Goal: Task Accomplishment & Management: Use online tool/utility

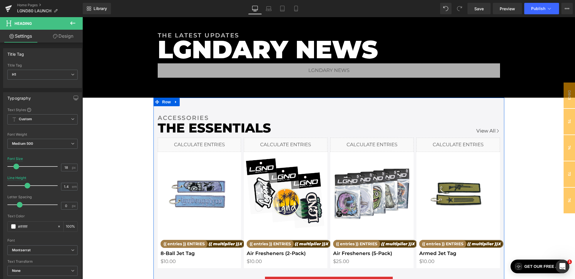
scroll to position [1016, 0]
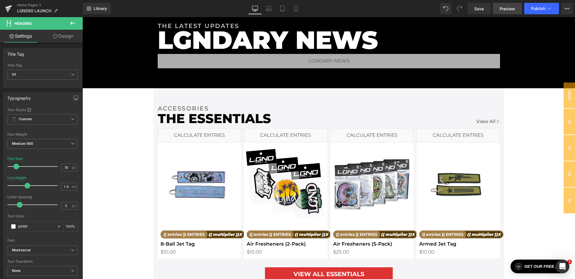
click at [510, 8] on span "Preview" at bounding box center [507, 9] width 15 height 6
click at [499, 8] on link "Preview" at bounding box center [507, 8] width 29 height 11
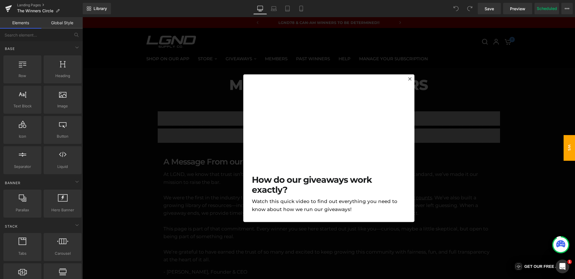
click at [483, 62] on div at bounding box center [328, 148] width 493 height 262
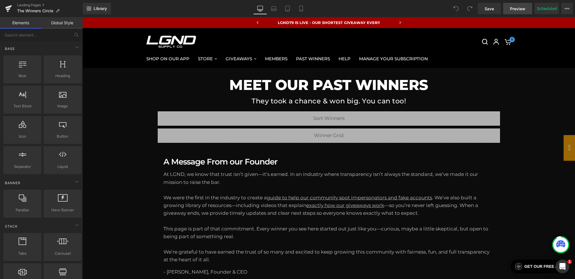
click at [511, 9] on span "Preview" at bounding box center [517, 9] width 15 height 6
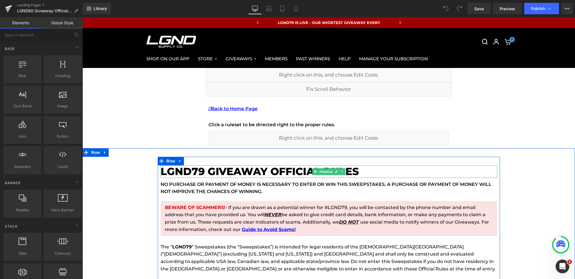
click at [189, 170] on h1 "LGND79 GIVEAWAY Official Rules" at bounding box center [329, 171] width 337 height 12
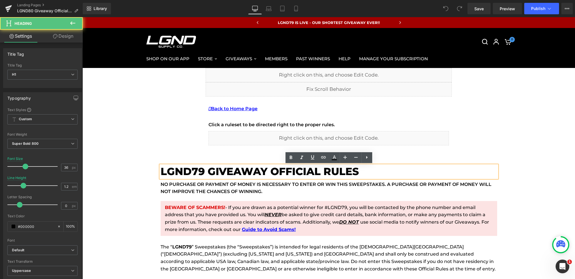
click at [202, 172] on h1 "LGND79 GIVEAWAY Official Rules" at bounding box center [329, 171] width 337 height 12
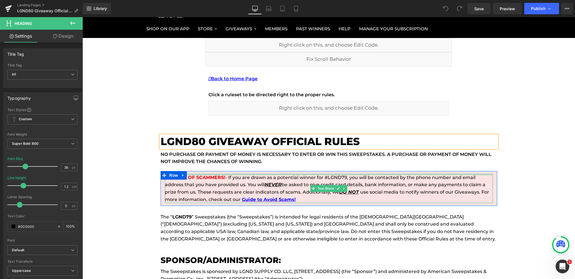
scroll to position [48, 0]
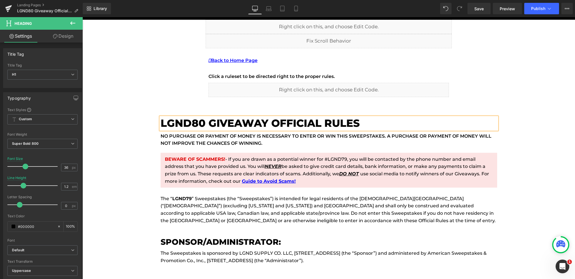
click at [334, 158] on p "BEWARE OF SCAMMERS! - If you are drawn as a potential winner for #LGND79, you w…" at bounding box center [329, 169] width 328 height 29
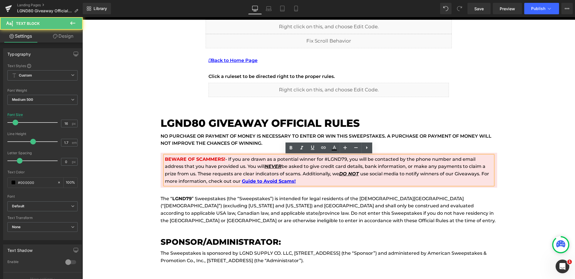
click at [346, 159] on p "BEWARE OF SCAMMERS! - If you are drawn as a potential winner for #LGND79, you w…" at bounding box center [329, 169] width 328 height 29
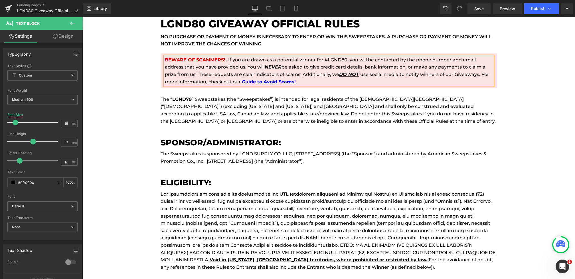
scroll to position [150, 0]
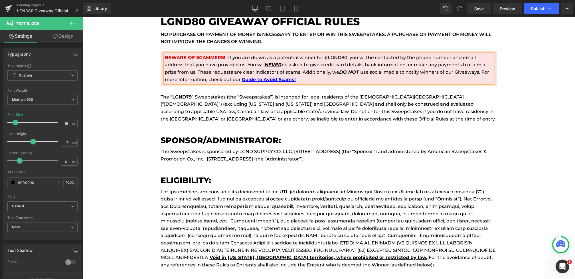
click at [187, 95] on strong "LGND79" at bounding box center [181, 96] width 19 height 5
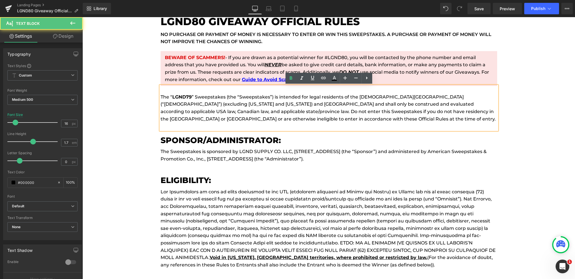
click at [192, 96] on p "The “ LGND79 ” Sweepstakes (the “Sweepstakes”) is intended for legal residents …" at bounding box center [329, 107] width 337 height 29
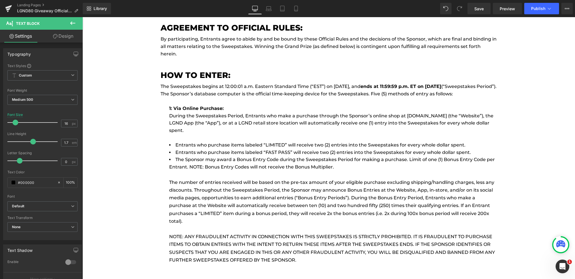
scroll to position [411, 0]
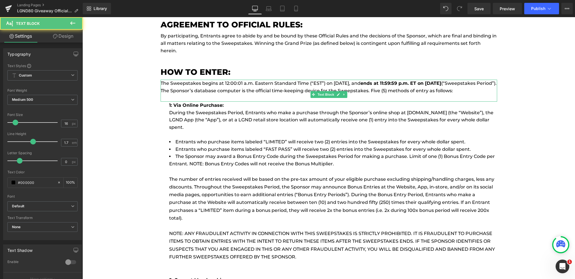
click at [355, 83] on p "The Sweepstakes begins at 12:00:01 a.m. Eastern Standard Time (“EST”) on August…" at bounding box center [329, 87] width 337 height 15
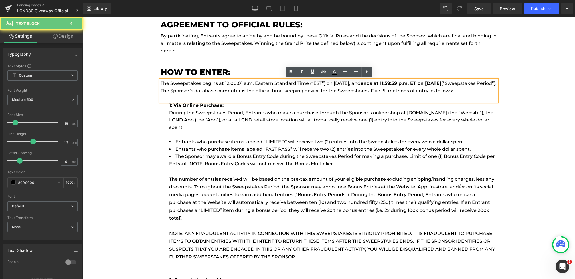
click at [355, 83] on p "The Sweepstakes begins at 12:00:01 a.m. Eastern Standard Time (“EST”) on August…" at bounding box center [329, 87] width 337 height 15
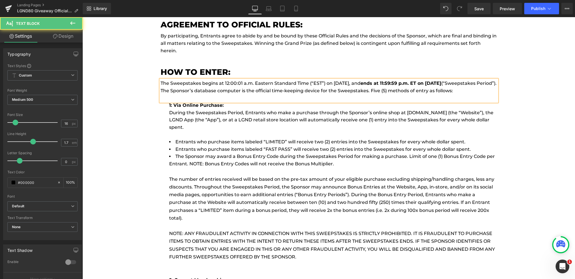
drag, startPoint x: 469, startPoint y: 83, endPoint x: 445, endPoint y: 83, distance: 23.1
click at [441, 83] on strong "ends at 11:59:59 p.m. ET on August 29, 2025" at bounding box center [401, 82] width 81 height 5
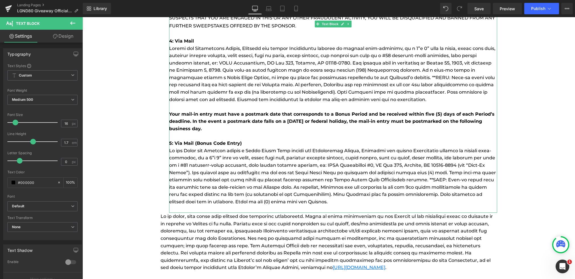
scroll to position [867, 0]
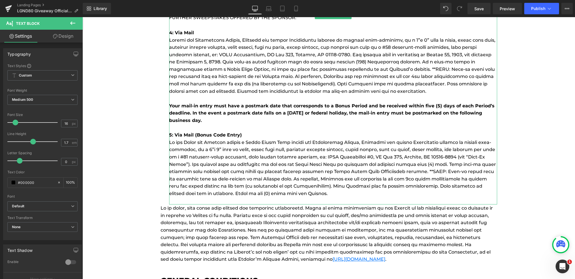
click at [221, 67] on p "Your mail-in entry must have a postmark date that corresponds to a Bonus Period…" at bounding box center [333, 81] width 328 height 88
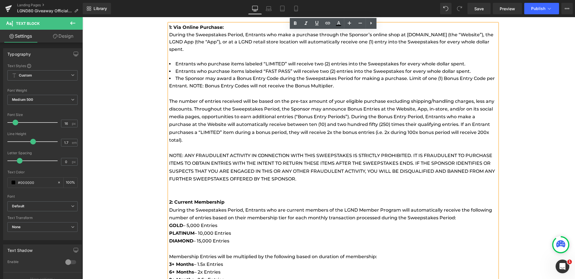
drag, startPoint x: 425, startPoint y: 92, endPoint x: 177, endPoint y: 164, distance: 258.9
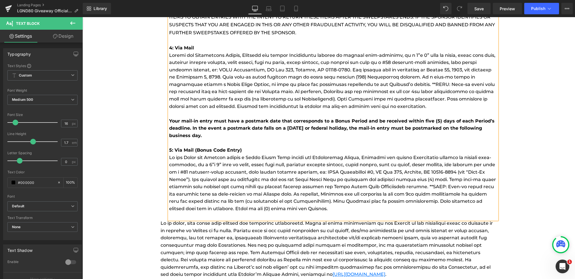
scroll to position [860, 0]
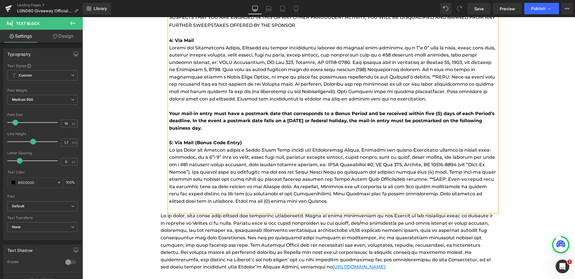
click at [400, 101] on p "Your mail-in entry must have a postmark date that corresponds to a Bonus Period…" at bounding box center [333, 88] width 328 height 88
click at [169, 46] on p "Your mail-in entry must have a postmark date that corresponds to a Bonus Period…" at bounding box center [333, 88] width 328 height 88
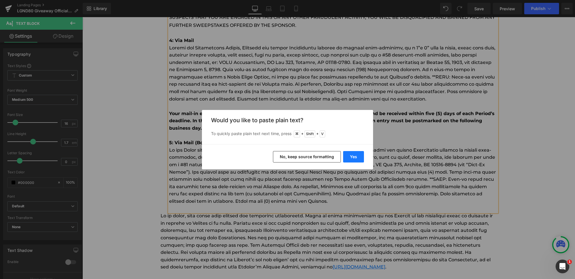
click at [354, 156] on button "Yes" at bounding box center [353, 156] width 21 height 11
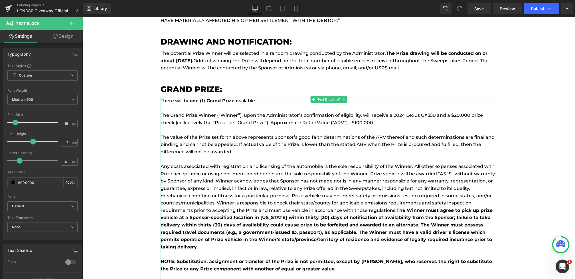
scroll to position [1511, 0]
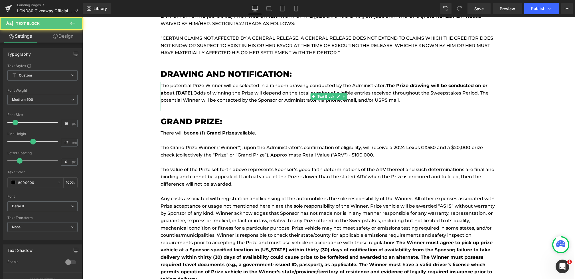
click at [207, 94] on strong "The Prize drawing will be conducted on or about September 4, 2025." at bounding box center [324, 89] width 327 height 13
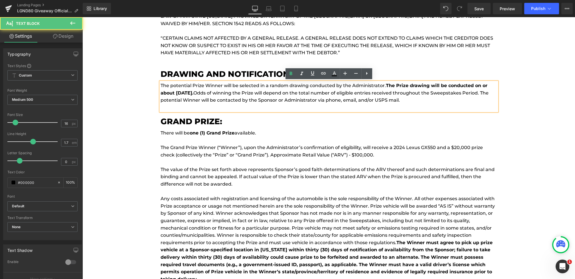
click at [207, 92] on strong "The Prize drawing will be conducted on or about September 4, 2025." at bounding box center [324, 89] width 327 height 13
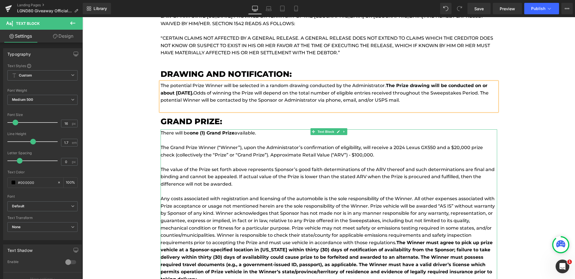
click at [309, 149] on p "The Grand Prize Winner (“Winner”), upon the Administrator’s confirmation of eli…" at bounding box center [329, 151] width 337 height 15
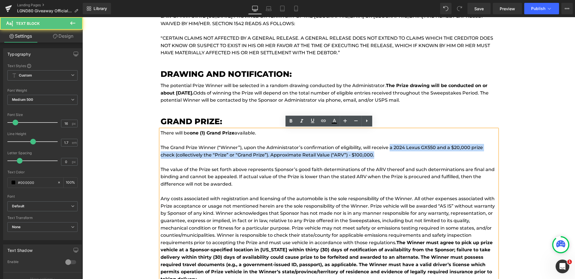
drag, startPoint x: 390, startPoint y: 146, endPoint x: 364, endPoint y: 154, distance: 27.6
click at [364, 154] on p "The Grand Prize Winner (“Winner”), upon the Administrator’s confirmation of eli…" at bounding box center [329, 151] width 337 height 15
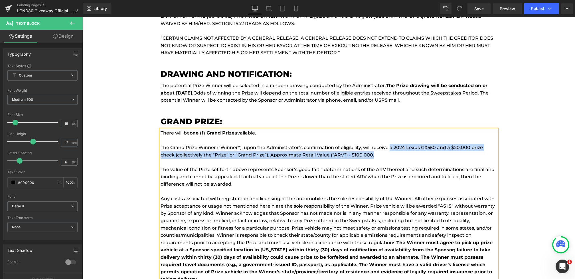
paste div
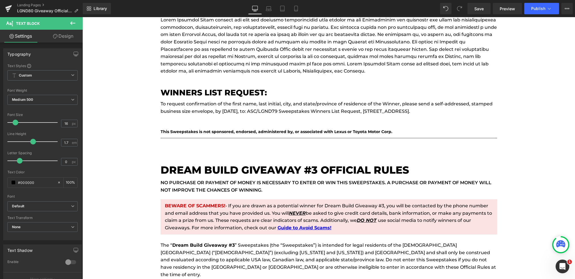
scroll to position [2197, 0]
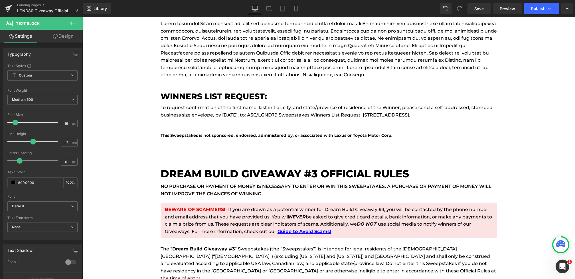
click at [268, 117] on p "To request confirmation of the first name, last initial, city, and state/provin…" at bounding box center [329, 111] width 337 height 15
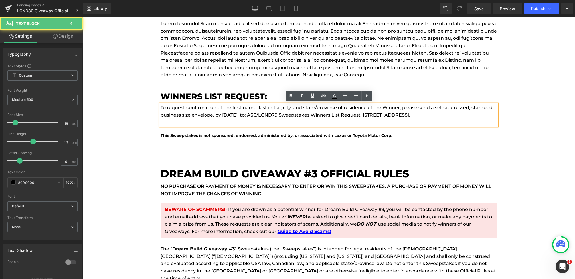
drag, startPoint x: 486, startPoint y: 114, endPoint x: 69, endPoint y: 108, distance: 416.7
click at [82, 108] on html "Skip to content LGND79 IS LIVE - OUR SHORTEST GIVEAWAY EVER!! LGND78 & CAN-AM W…" at bounding box center [328, 96] width 493 height 4553
paste div
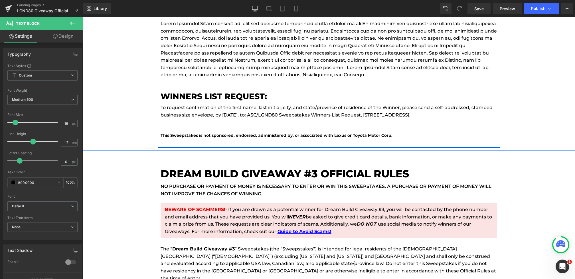
click at [294, 135] on b "This Sweepstakes is not sponsored, endorsed, administered by, or associated wit…" at bounding box center [277, 135] width 232 height 5
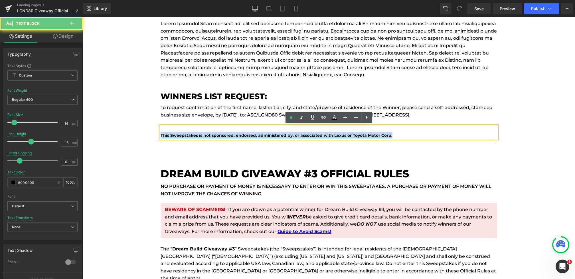
drag, startPoint x: 397, startPoint y: 135, endPoint x: 70, endPoint y: 135, distance: 327.1
click at [82, 135] on html "Skip to content LGND79 IS LIVE - OUR SHORTEST GIVEAWAY EVER!! LGND78 & CAN-AM W…" at bounding box center [328, 96] width 493 height 4553
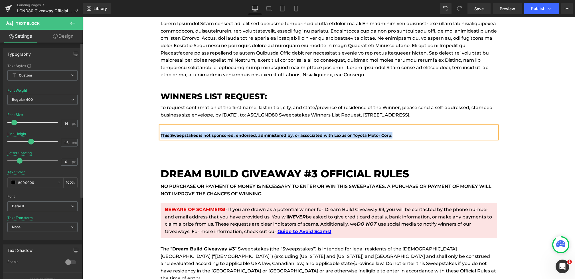
paste div
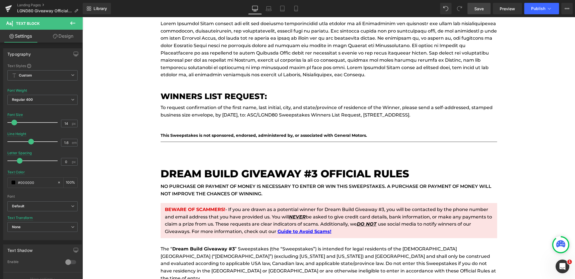
click at [479, 8] on span "Save" at bounding box center [478, 9] width 9 height 6
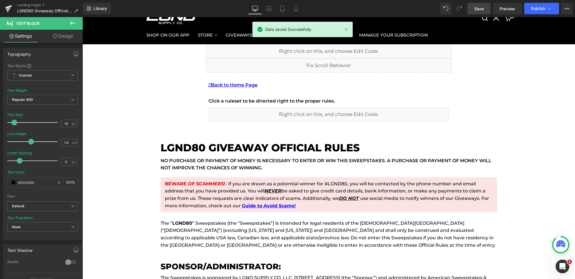
scroll to position [23, 0]
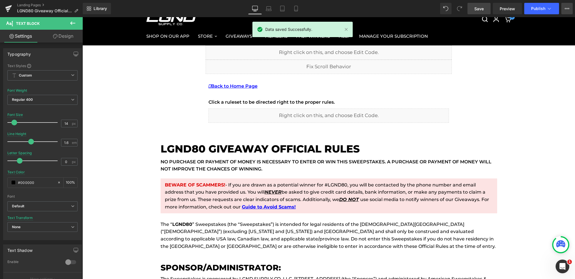
click at [565, 11] on button "View Live Page View with current Template Save Template to Library Schedule Pub…" at bounding box center [566, 8] width 11 height 11
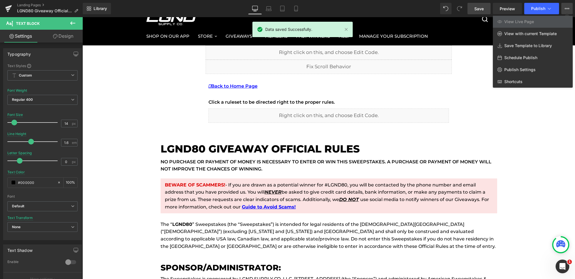
click at [513, 56] on span "Schedule Publish" at bounding box center [520, 57] width 33 height 5
select select
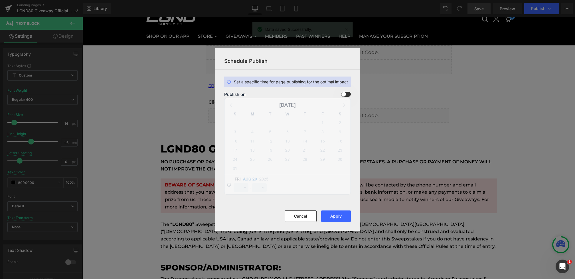
click at [343, 94] on span at bounding box center [346, 94] width 10 height 5
click at [0, 0] on input "checkbox" at bounding box center [0, 0] width 0 height 0
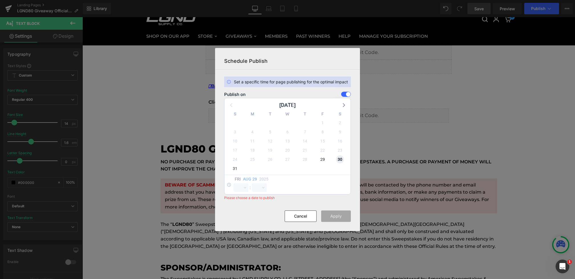
click at [338, 159] on span "30" at bounding box center [340, 159] width 8 height 8
select select "11"
select select "59"
click at [240, 184] on select "00 01 02 03 04 05 06 07 08 09 10 11 12 13 14 15 16 17 18 19 20 21 22 23" at bounding box center [241, 187] width 15 height 9
click at [234, 183] on select "00 01 02 03 04 05 06 07 08 09 10 11 12 13 14 15 16 17 18 19 20 21 22 23" at bounding box center [241, 187] width 15 height 9
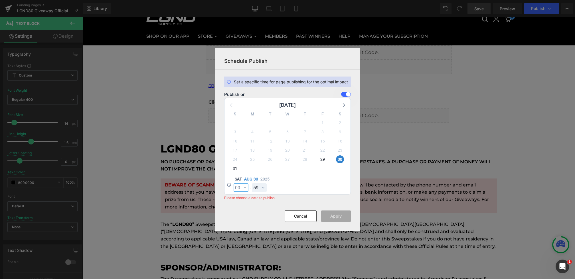
select select "0"
click at [258, 186] on select "00 01 02 03 04 05 06 07 08 09 10 11 12 13 14 15 16 17 18 19 20 21 22 23 24 25 2…" at bounding box center [259, 187] width 15 height 9
click at [252, 183] on select "00 01 02 03 04 05 06 07 08 09 10 11 12 13 14 15 16 17 18 19 20 21 22 23 24 25 2…" at bounding box center [259, 187] width 15 height 9
select select "0"
click at [321, 158] on span "29" at bounding box center [323, 159] width 8 height 8
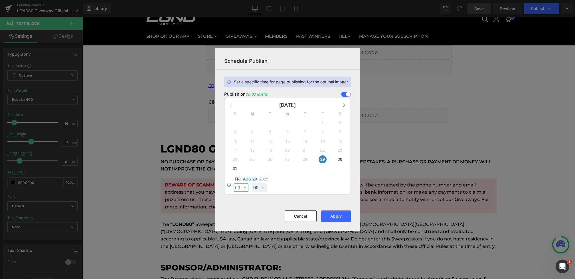
click at [239, 191] on select "00 01 02 03 04 05 06 07 08 09 10 11 12 13 14 15 16 17 18 19 20 21 22 23" at bounding box center [241, 187] width 15 height 9
click at [234, 183] on select "00 01 02 03 04 05 06 07 08 09 10 11 12 13 14 15 16 17 18 19 20 21 22 23" at bounding box center [241, 187] width 15 height 9
select select "23"
click at [259, 189] on select "00 01 02 03 04 05 06 07 08 09 10 11 12 13 14 15 16 17 18 19 20 21 22 23 24 25 2…" at bounding box center [259, 187] width 15 height 9
click at [252, 183] on select "00 01 02 03 04 05 06 07 08 09 10 11 12 13 14 15 16 17 18 19 20 21 22 23 24 25 2…" at bounding box center [259, 187] width 15 height 9
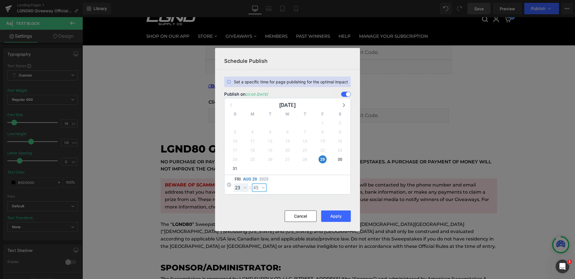
select select "45"
click at [318, 171] on div "5" at bounding box center [322, 168] width 17 height 9
click at [342, 220] on button "Apply" at bounding box center [336, 215] width 30 height 11
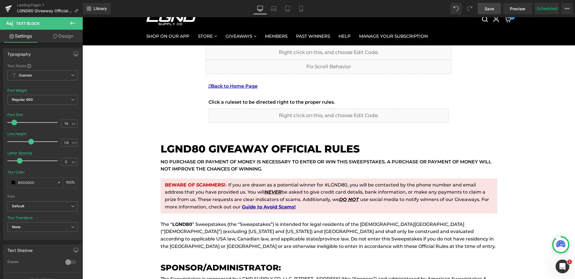
click at [485, 12] on link "Save" at bounding box center [489, 8] width 23 height 11
click at [565, 6] on button "View Live Page View with current Template Save Template to Library Schedule Pub…" at bounding box center [566, 8] width 11 height 11
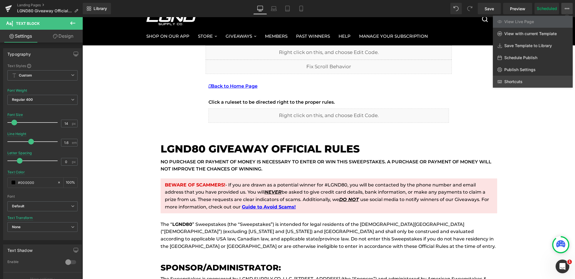
click at [520, 76] on link "Shortcuts" at bounding box center [533, 82] width 80 height 12
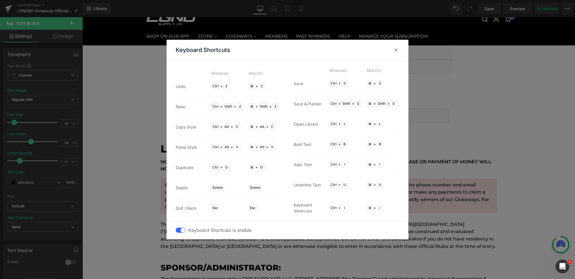
drag, startPoint x: 602, startPoint y: 86, endPoint x: 520, endPoint y: 69, distance: 84.5
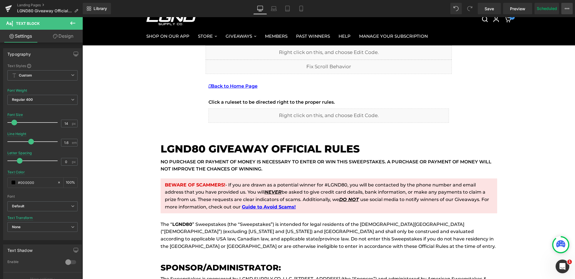
click at [565, 10] on icon at bounding box center [567, 8] width 5 height 5
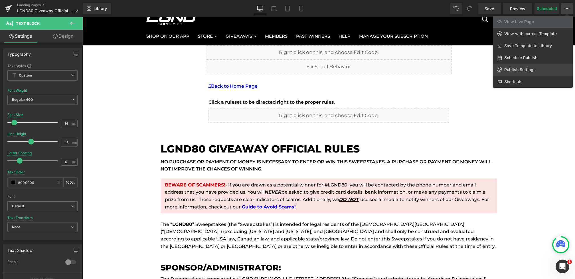
click at [529, 67] on span "Publish Settings" at bounding box center [519, 69] width 31 height 5
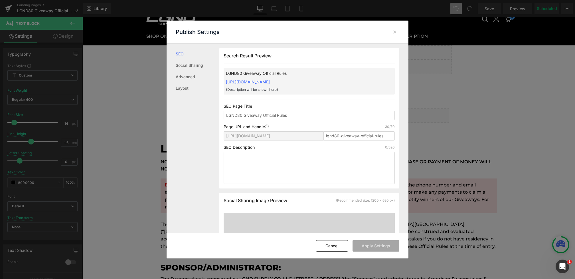
scroll to position [0, 0]
click at [396, 32] on icon at bounding box center [395, 32] width 6 height 6
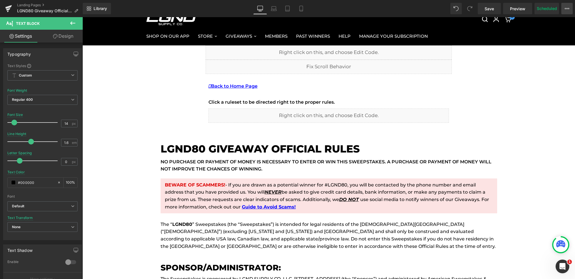
click at [567, 11] on button "View Live Page View with current Template Save Template to Library Schedule Pub…" at bounding box center [566, 8] width 11 height 11
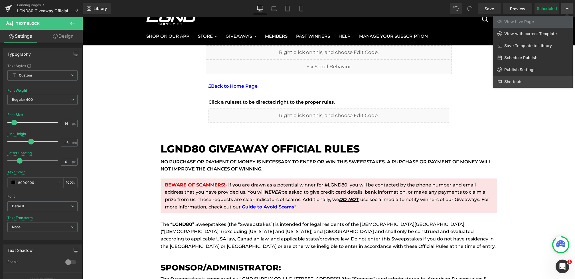
click at [523, 79] on link "Shortcuts" at bounding box center [533, 82] width 80 height 12
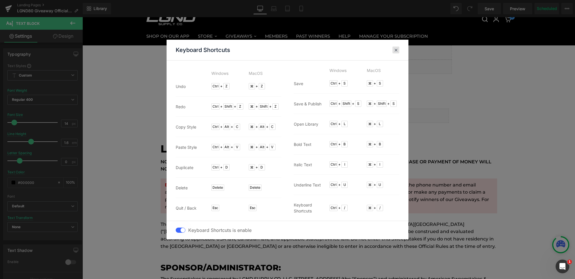
click at [396, 51] on span at bounding box center [396, 50] width 4 height 5
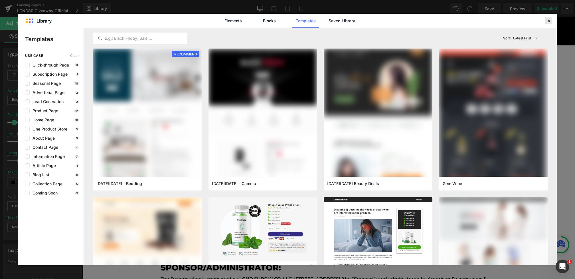
click at [548, 20] on icon at bounding box center [548, 20] width 5 height 5
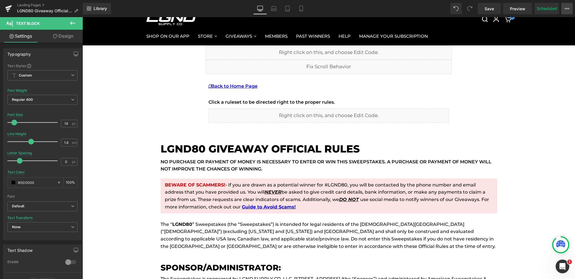
click at [568, 11] on icon at bounding box center [567, 8] width 5 height 5
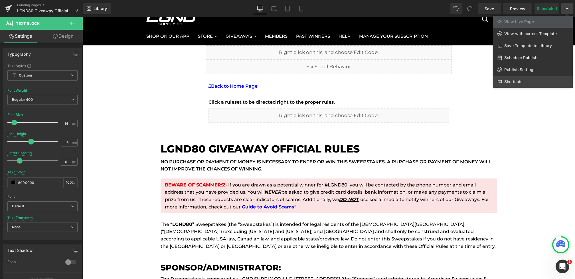
click at [505, 72] on span "Shortcuts" at bounding box center [519, 69] width 31 height 5
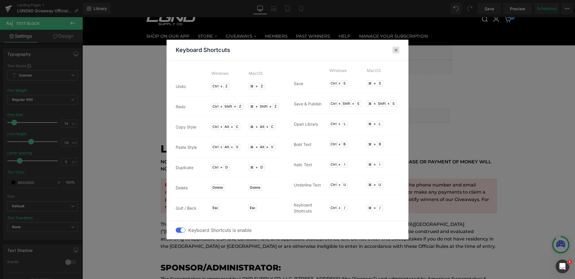
click at [396, 50] on span at bounding box center [396, 50] width 4 height 5
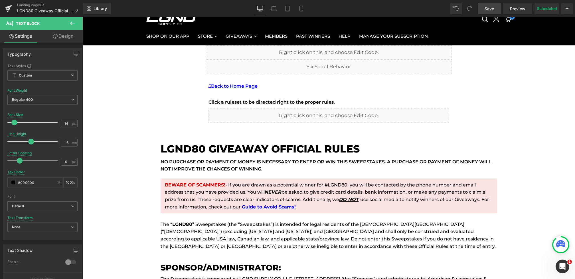
click at [481, 7] on link "Save" at bounding box center [489, 8] width 23 height 11
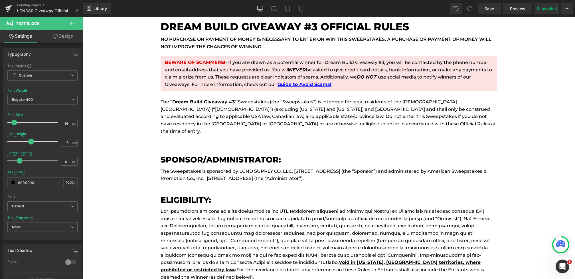
scroll to position [2324, 0]
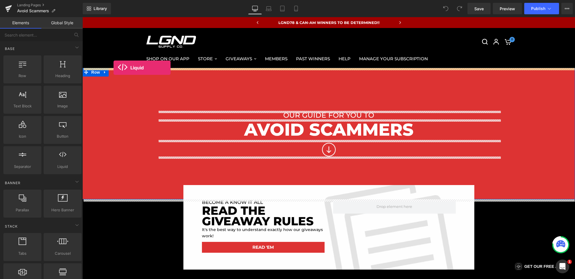
drag, startPoint x: 141, startPoint y: 185, endPoint x: 114, endPoint y: 68, distance: 120.6
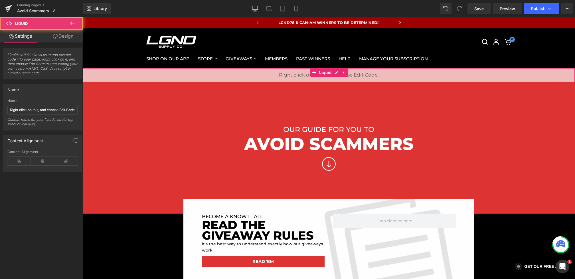
drag, startPoint x: 301, startPoint y: 116, endPoint x: 218, endPoint y: 99, distance: 84.5
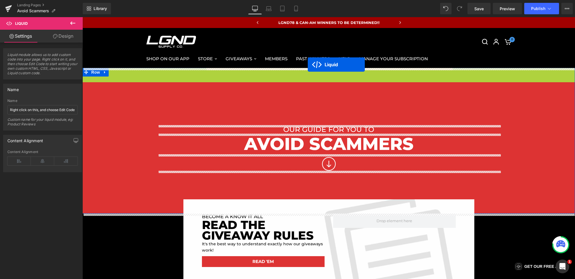
drag, startPoint x: 323, startPoint y: 72, endPoint x: 308, endPoint y: 64, distance: 17.7
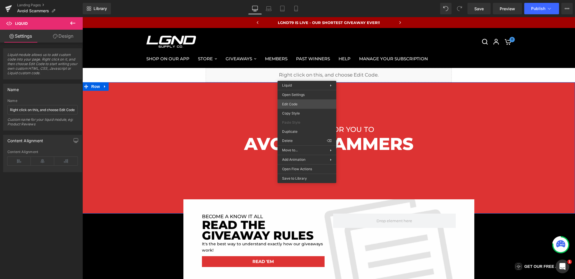
click at [293, 0] on div "Liquid You are previewing how the will restyle your page. You can not edit Elem…" at bounding box center [287, 0] width 575 height 0
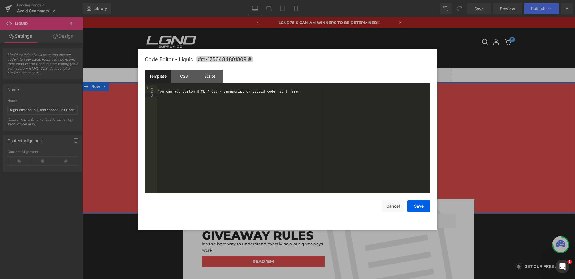
click at [276, 100] on div "You can add custom HTML / CSS / Javascript or Liquid code right here." at bounding box center [294, 143] width 274 height 116
drag, startPoint x: 284, startPoint y: 117, endPoint x: 118, endPoint y: 5, distance: 200.0
click at [118, 5] on body "Liquid You are previewing how the will restyle your page. You can not edit Elem…" at bounding box center [287, 139] width 575 height 279
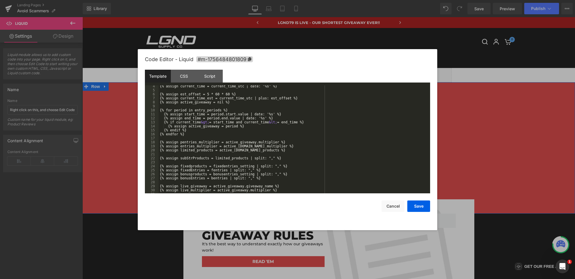
scroll to position [20, 0]
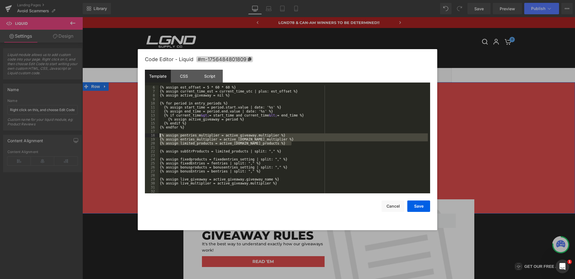
drag, startPoint x: 293, startPoint y: 143, endPoint x: 151, endPoint y: 136, distance: 143.1
click at [151, 136] on pre "6 7 8 9 10 11 12 13 14 15 16 17 18 19 20 21 22 23 24 25 26 27 28 29 30 31 32 33…" at bounding box center [287, 139] width 285 height 108
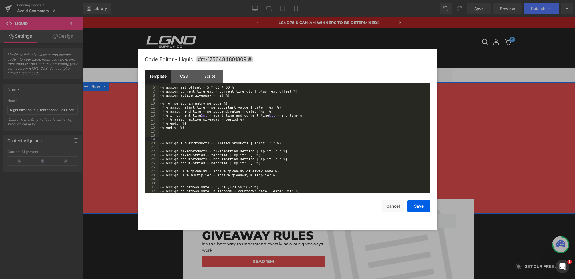
drag, startPoint x: 296, startPoint y: 140, endPoint x: 153, endPoint y: 141, distance: 142.3
click at [153, 141] on pre "6 7 8 9 10 11 12 13 14 15 16 17 18 19 20 21 22 23 24 25 26 27 28 29 30 31 32 33…" at bounding box center [287, 139] width 285 height 108
drag, startPoint x: 307, startPoint y: 143, endPoint x: 143, endPoint y: 140, distance: 164.3
click at [143, 140] on div "Code Editor - Liquid #m-1756484801809 Template CSS Script Data 6 7 8 9 10 11 12…" at bounding box center [287, 139] width 299 height 181
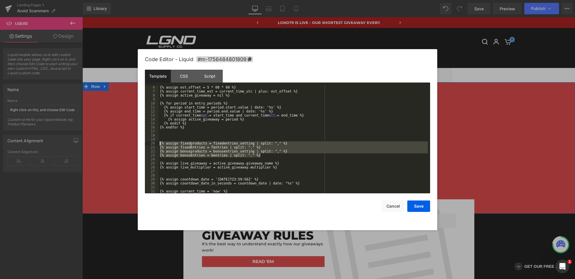
drag, startPoint x: 281, startPoint y: 156, endPoint x: 148, endPoint y: 142, distance: 133.4
click at [148, 142] on pre "6 7 8 9 10 11 12 13 14 15 16 17 18 19 20 21 22 23 24 25 26 27 28 29 30 31 32 33…" at bounding box center [287, 139] width 285 height 108
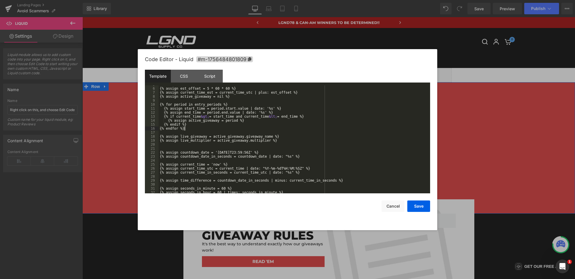
scroll to position [25, 0]
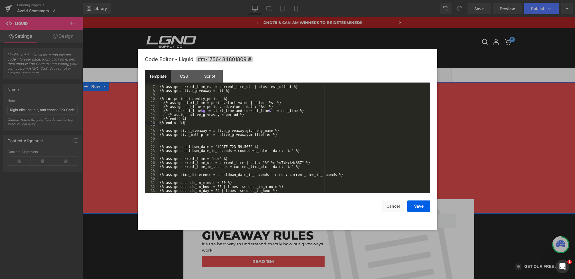
click at [286, 134] on div "{% assign current_time_est = current_time_utc | plus: est_offset %} {% assign a…" at bounding box center [293, 143] width 269 height 116
click at [462, 187] on div at bounding box center [287, 139] width 575 height 279
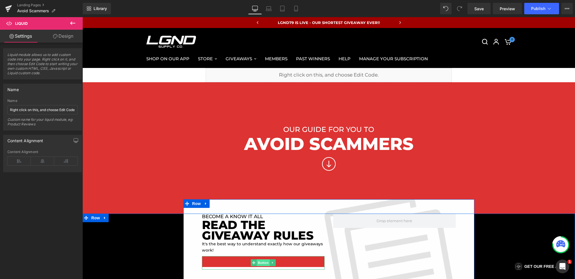
click at [257, 262] on span "Button" at bounding box center [263, 262] width 13 height 7
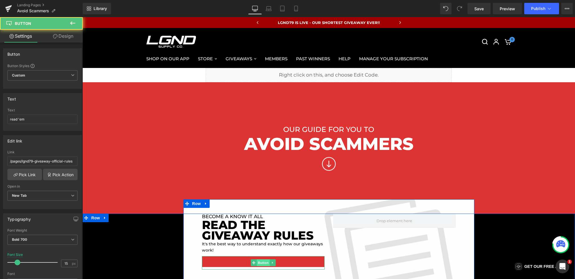
click at [257, 262] on span "Button" at bounding box center [263, 262] width 13 height 7
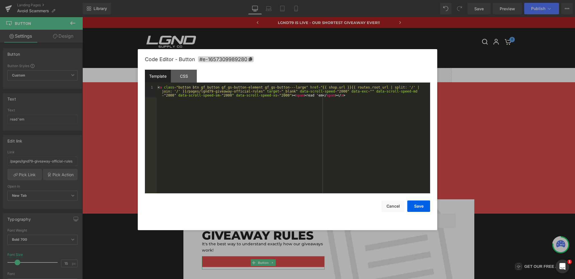
click at [256, 0] on div "Button You are previewing how the will restyle your page. You can not edit Elem…" at bounding box center [287, 0] width 575 height 0
drag, startPoint x: 201, startPoint y: 92, endPoint x: 263, endPoint y: 90, distance: 61.9
click at [263, 90] on div "< a class = "button btn gf_button gf_gs-button-element gf_gs-button---large" hr…" at bounding box center [294, 151] width 274 height 132
click at [416, 204] on button "Save" at bounding box center [418, 205] width 23 height 11
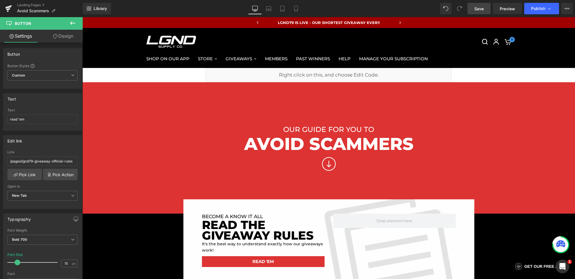
click at [469, 11] on link "Save" at bounding box center [478, 8] width 23 height 11
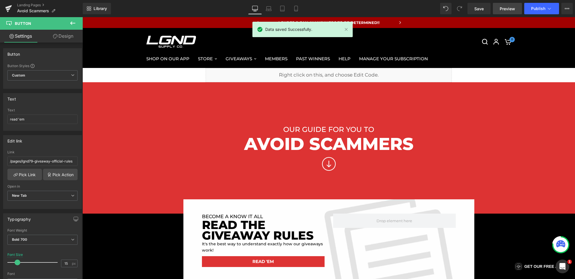
click at [506, 11] on link "Preview" at bounding box center [507, 8] width 29 height 11
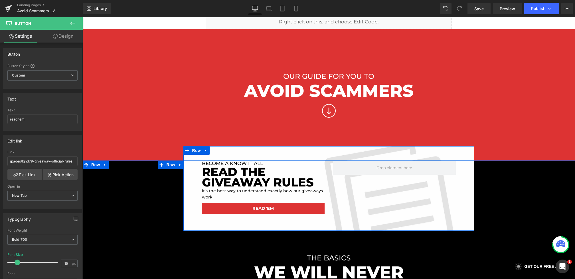
scroll to position [54, 0]
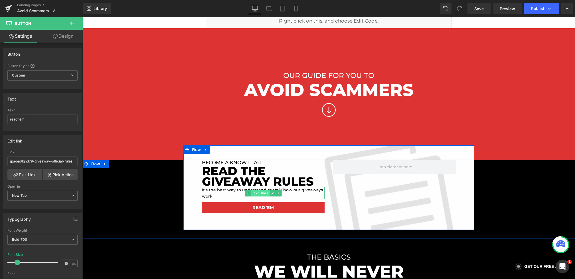
click at [262, 193] on span "Text Block" at bounding box center [260, 192] width 19 height 7
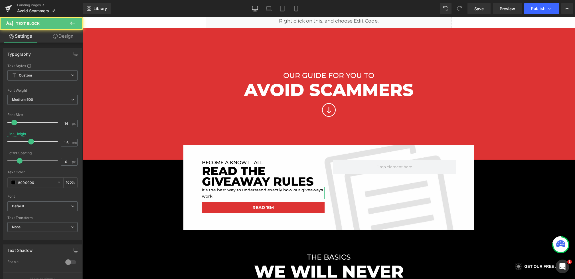
click at [63, 35] on link "Design" at bounding box center [62, 36] width 41 height 13
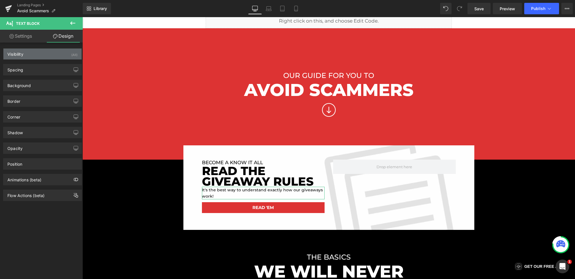
type input "0"
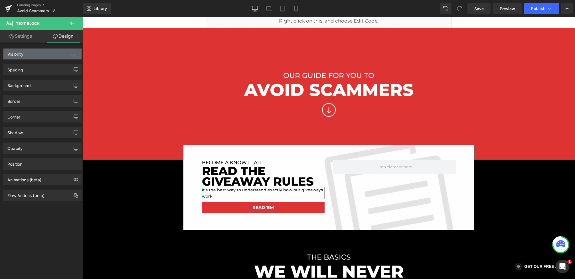
type input "0"
click at [36, 68] on div "Spacing" at bounding box center [42, 69] width 78 height 11
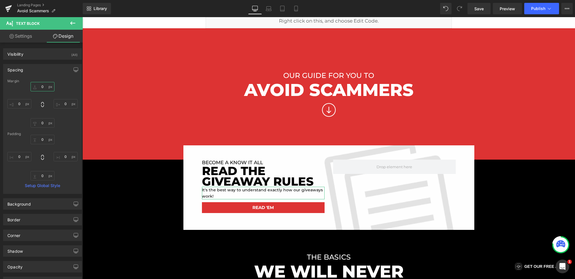
click at [37, 84] on input "0" at bounding box center [43, 86] width 24 height 9
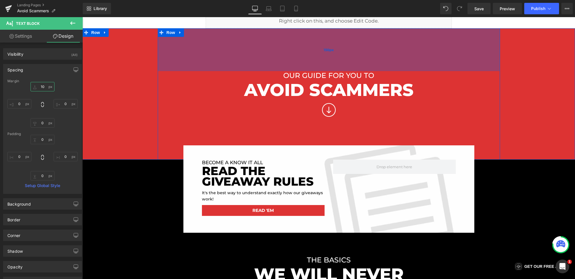
type input "1"
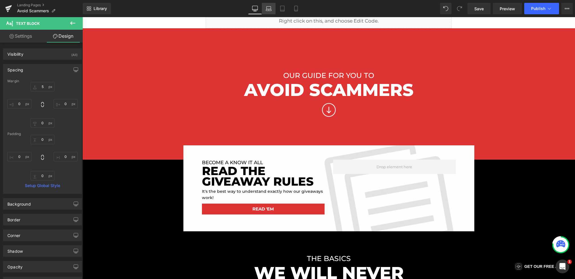
click at [269, 11] on link "Laptop" at bounding box center [269, 8] width 14 height 11
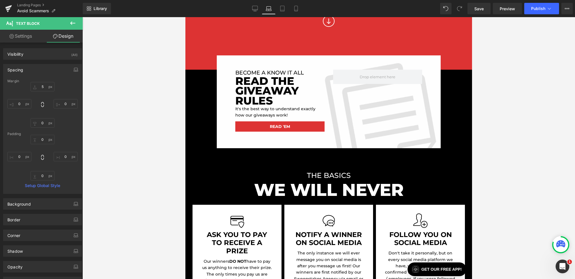
type input "0"
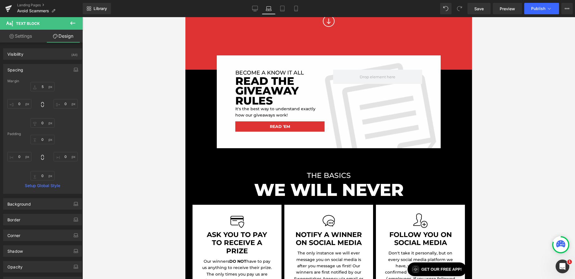
type input "0"
click at [289, 9] on link "Mobile" at bounding box center [296, 8] width 14 height 11
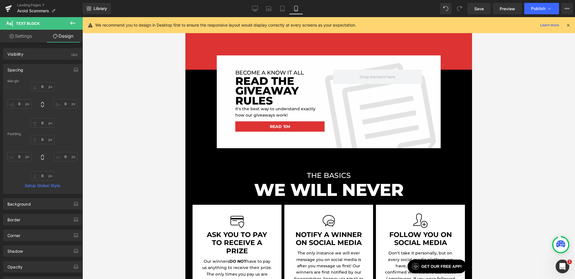
type input "5"
type input "0"
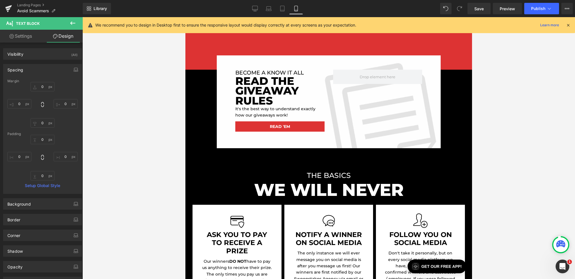
type input "0"
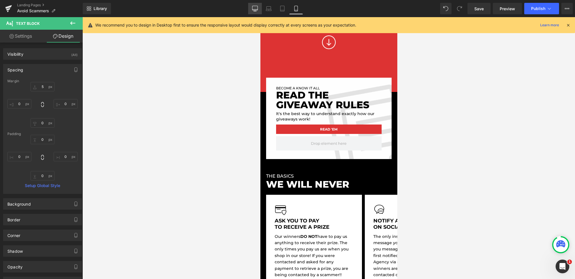
click at [258, 8] on icon at bounding box center [255, 9] width 6 height 6
type input "5"
type input "0"
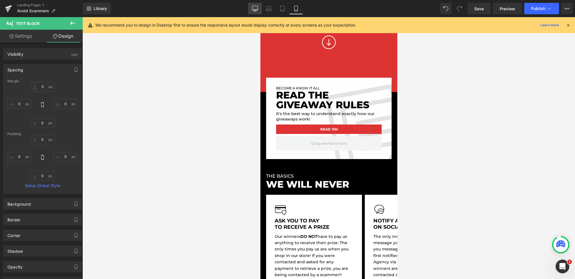
type input "0"
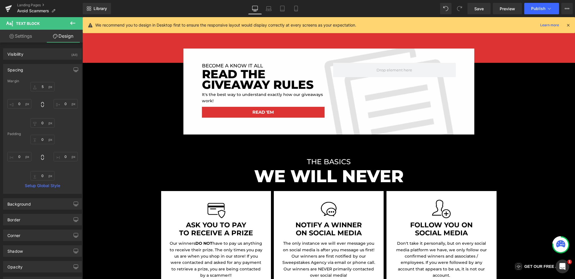
scroll to position [151, 0]
click at [477, 7] on span "Save" at bounding box center [478, 9] width 9 height 6
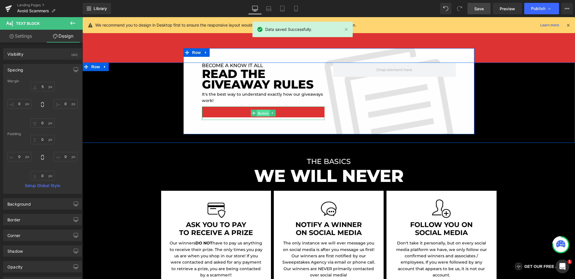
click at [262, 111] on span "Button" at bounding box center [263, 113] width 13 height 7
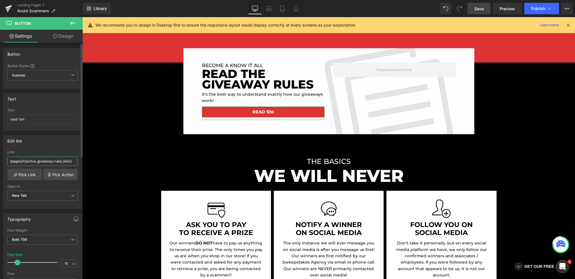
click at [24, 161] on input "/pages//{{active_giveaway.rules_link}}" at bounding box center [42, 160] width 70 height 9
type input "/pages/{{active_giveaway.rules_link}}"
click at [477, 6] on span "Save" at bounding box center [478, 9] width 9 height 6
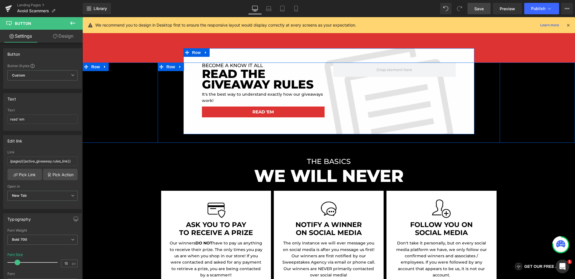
scroll to position [0, 0]
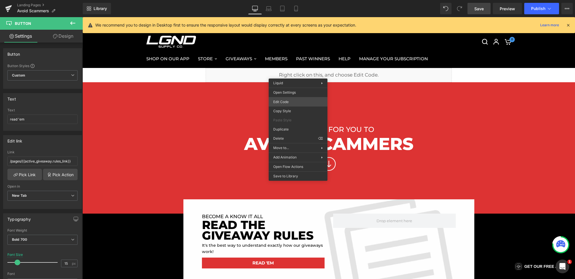
click at [283, 0] on div "Button You are previewing how the will restyle your page. You can not edit Elem…" at bounding box center [287, 0] width 575 height 0
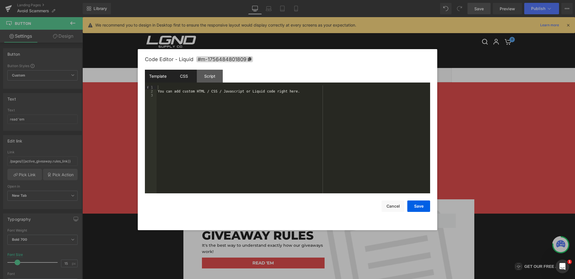
click at [185, 77] on div "CSS" at bounding box center [184, 76] width 26 height 13
click at [161, 77] on div "Template" at bounding box center [158, 76] width 26 height 13
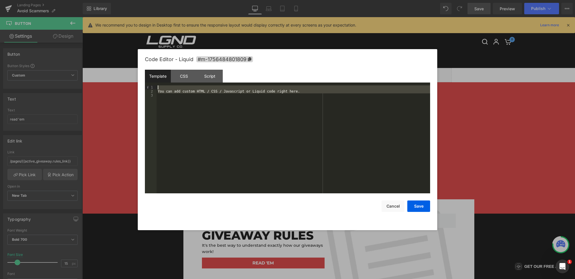
drag, startPoint x: 229, startPoint y: 129, endPoint x: 138, endPoint y: 45, distance: 123.3
click at [138, 45] on body "Button You are previewing how the will restyle your page. You can not edit Elem…" at bounding box center [287, 139] width 575 height 279
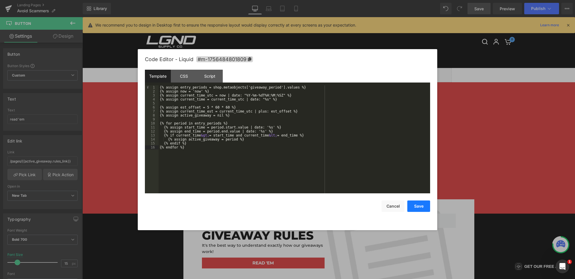
click at [415, 207] on button "Save" at bounding box center [418, 205] width 23 height 11
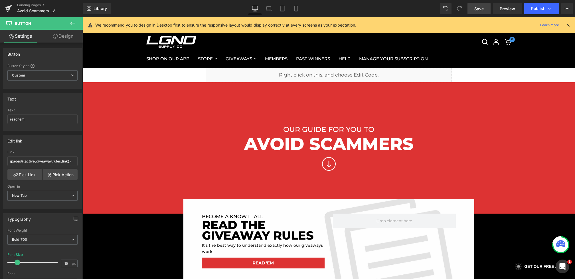
click at [477, 10] on span "Save" at bounding box center [478, 9] width 9 height 6
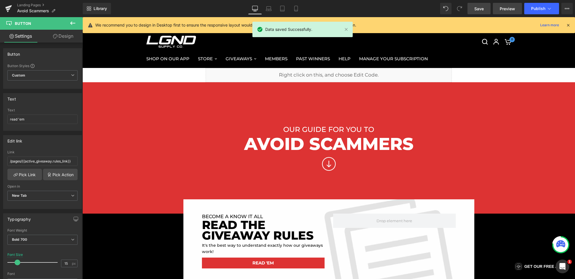
click at [503, 10] on span "Preview" at bounding box center [507, 9] width 15 height 6
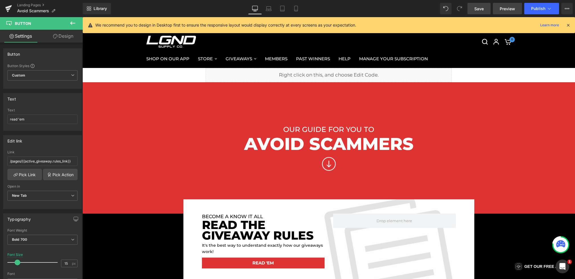
click at [495, 7] on link "Preview" at bounding box center [507, 8] width 29 height 11
click at [546, 12] on button "Publish" at bounding box center [541, 8] width 35 height 11
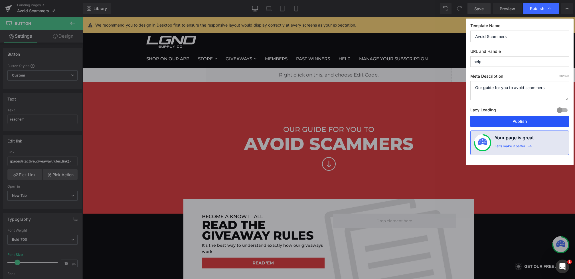
click at [502, 121] on button "Publish" at bounding box center [519, 121] width 99 height 11
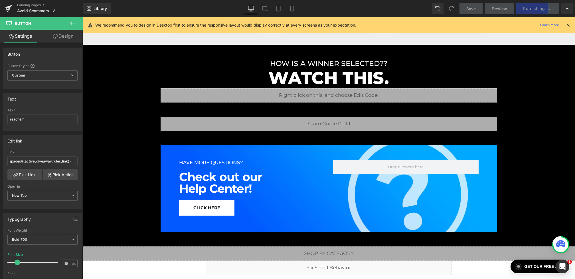
scroll to position [599, 0]
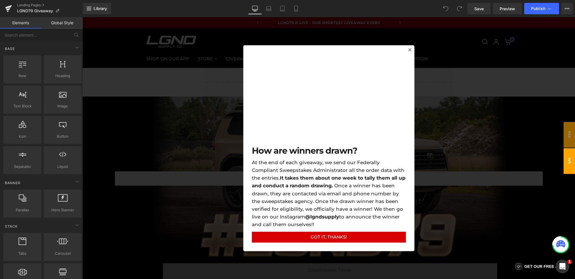
click at [237, 80] on div at bounding box center [328, 148] width 493 height 262
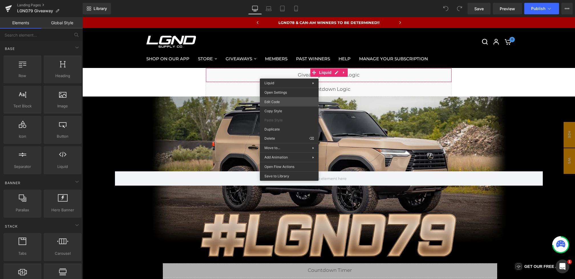
click at [280, 0] on div "You are previewing how the will restyle your page. You can not edit Elements in…" at bounding box center [287, 0] width 575 height 0
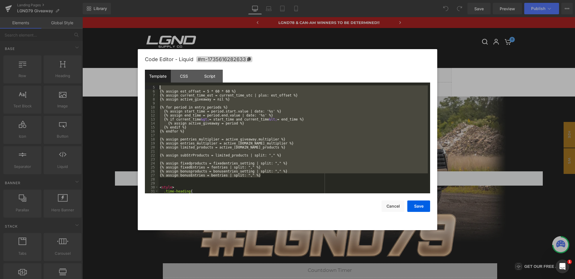
drag, startPoint x: 270, startPoint y: 149, endPoint x: 105, endPoint y: 23, distance: 207.8
click at [105, 23] on body "You are previewing how the will restyle your page. You can not edit Elements in…" at bounding box center [287, 139] width 575 height 279
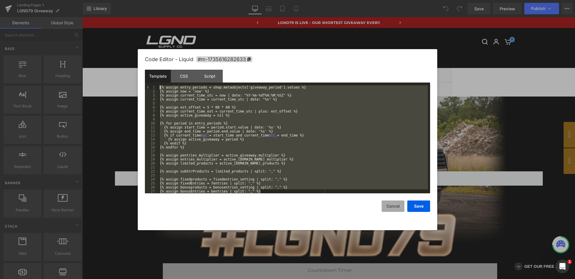
click at [394, 206] on button "Cancel" at bounding box center [393, 205] width 23 height 11
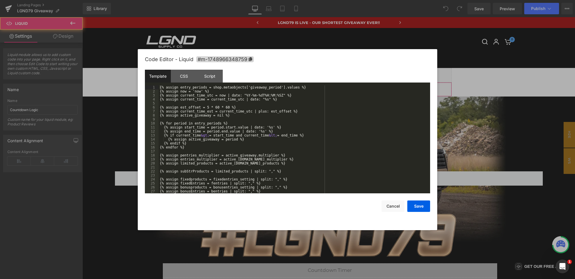
click at [285, 0] on div "You are previewing how the will restyle your page. You can not edit Elements in…" at bounding box center [287, 0] width 575 height 0
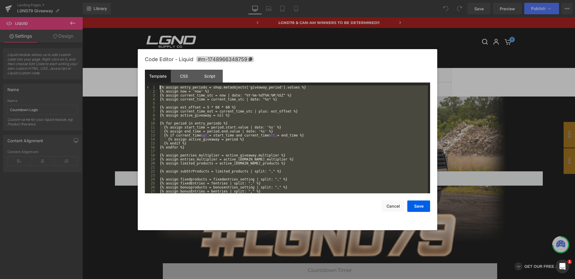
drag, startPoint x: 334, startPoint y: 170, endPoint x: 151, endPoint y: 16, distance: 238.9
click at [151, 16] on body "You are previewing how the will restyle your page. You can not edit Elements in…" at bounding box center [287, 139] width 575 height 279
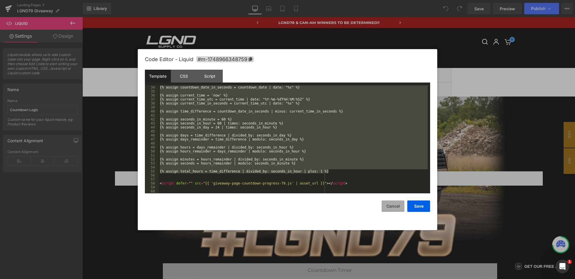
click at [394, 210] on button "Cancel" at bounding box center [393, 205] width 23 height 11
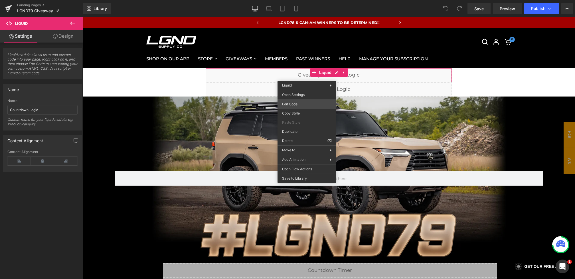
click at [293, 0] on div "You are previewing how the will restyle your page. You can not edit Elements in…" at bounding box center [287, 0] width 575 height 0
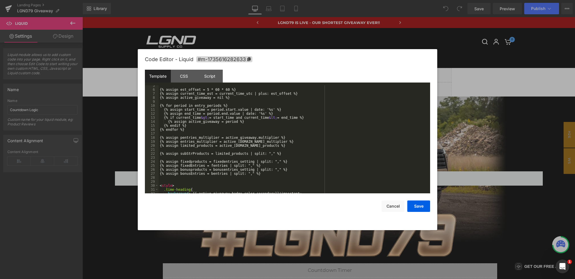
scroll to position [0, 0]
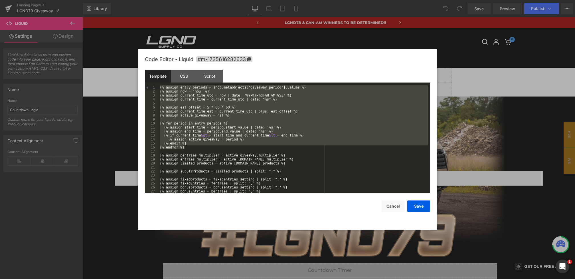
drag, startPoint x: 197, startPoint y: 148, endPoint x: 140, endPoint y: 64, distance: 101.8
click at [140, 64] on div "Code Editor - Liquid #m-1735616282633 Template CSS Script Data 1 2 3 4 5 6 7 8 …" at bounding box center [287, 139] width 299 height 181
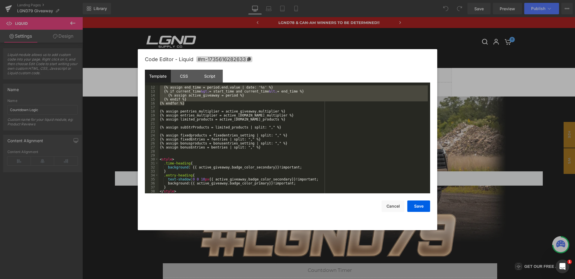
scroll to position [44, 0]
click at [477, 110] on div at bounding box center [287, 139] width 575 height 279
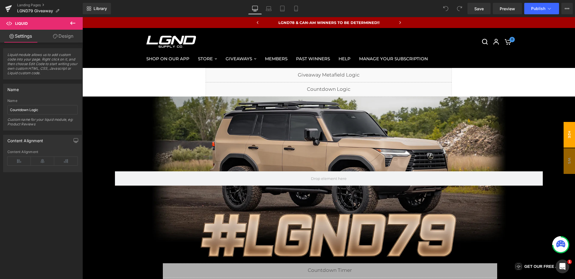
click at [568, 137] on span "H2E" at bounding box center [569, 135] width 11 height 26
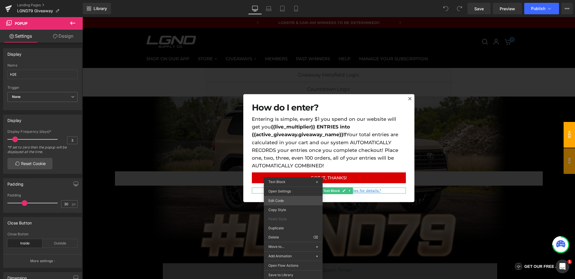
click at [285, 0] on div "You are previewing how the will restyle your page. You can not edit Elements in…" at bounding box center [287, 0] width 575 height 0
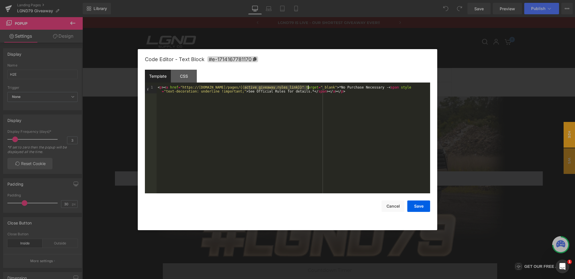
drag, startPoint x: 245, startPoint y: 87, endPoint x: 307, endPoint y: 87, distance: 61.9
click at [307, 87] on div "< p > < a href = "https://lgndsupplyco.com/pages/{{active_giveaway.rules_link}}…" at bounding box center [294, 147] width 274 height 124
click at [455, 173] on div at bounding box center [287, 139] width 575 height 279
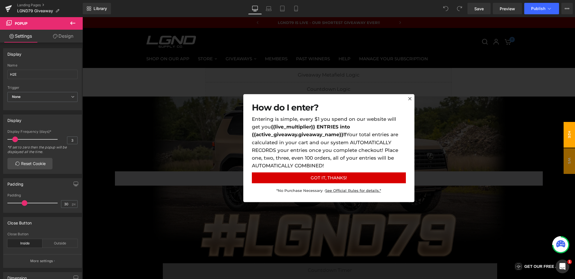
click at [284, 76] on div at bounding box center [328, 148] width 493 height 262
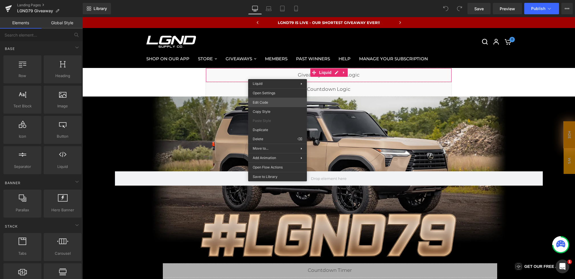
click at [266, 0] on div "You are previewing how the will restyle your page. You can not edit Elements in…" at bounding box center [287, 0] width 575 height 0
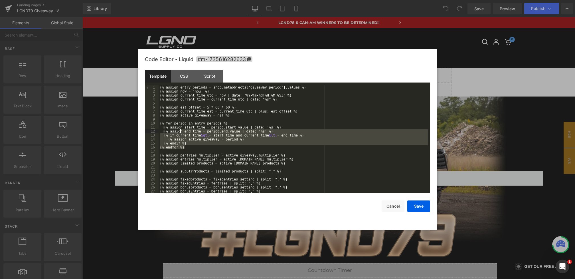
drag, startPoint x: 194, startPoint y: 147, endPoint x: 144, endPoint y: 60, distance: 101.1
click at [144, 60] on div "Code Editor - Liquid #m-1735616282633 Template CSS Script Data 1 2 3 4 5 6 7 8 …" at bounding box center [287, 139] width 299 height 181
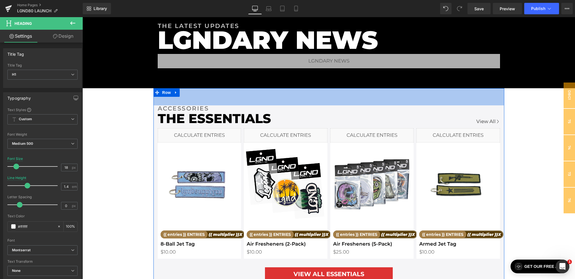
scroll to position [26, 0]
